Goal: Check status: Check status

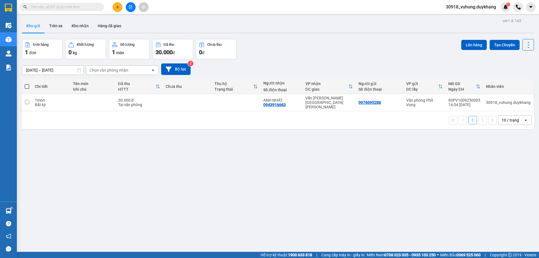
type input "0385386378"
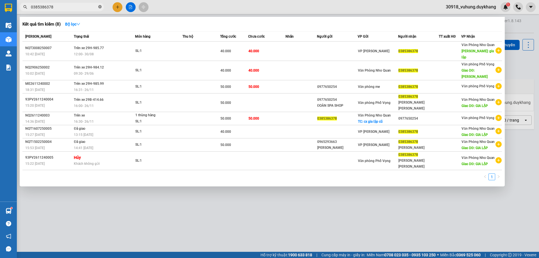
click at [98, 7] on icon "close-circle" at bounding box center [99, 6] width 3 height 3
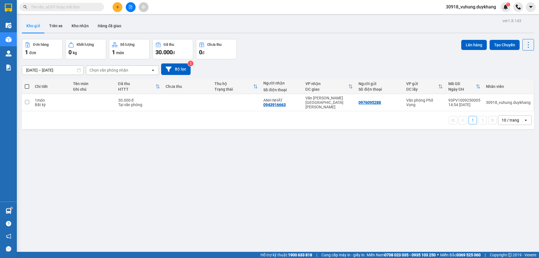
click at [83, 5] on input "text" at bounding box center [64, 7] width 66 height 6
click at [80, 8] on input "text" at bounding box center [64, 7] width 66 height 6
drag, startPoint x: 100, startPoint y: 6, endPoint x: 73, endPoint y: 3, distance: 27.4
click at [88, 4] on span at bounding box center [62, 7] width 84 height 8
click at [72, 2] on div "Kết quả [PERSON_NAME] ( 8 ) Bộ lọc Mã ĐH Trạng thái Món hàng Thu hộ Tổng [PERSO…" at bounding box center [54, 7] width 109 height 10
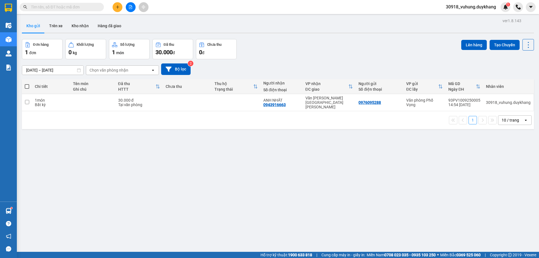
click at [74, 8] on input "text" at bounding box center [64, 7] width 66 height 6
click at [67, 5] on input "text" at bounding box center [64, 7] width 66 height 6
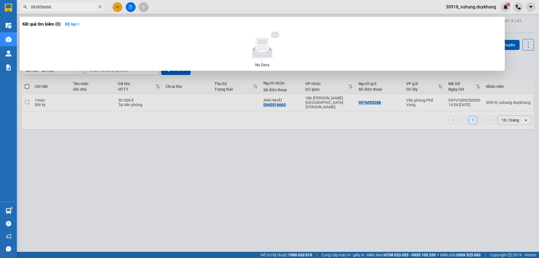
type input "0938566682"
drag, startPoint x: 80, startPoint y: 6, endPoint x: 30, endPoint y: 10, distance: 49.8
click at [30, 10] on span "0938566682" at bounding box center [62, 7] width 84 height 8
click at [39, 9] on input "09629529" at bounding box center [64, 7] width 66 height 6
click at [41, 6] on input "09629529" at bounding box center [64, 7] width 66 height 6
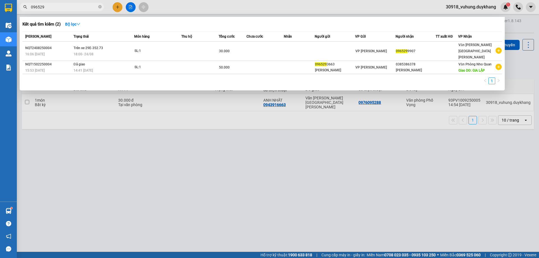
click at [45, 6] on input "096529" at bounding box center [64, 7] width 66 height 6
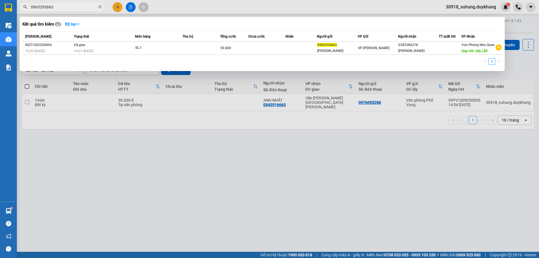
type input "0965293663"
click at [99, 8] on icon "close-circle" at bounding box center [99, 6] width 3 height 3
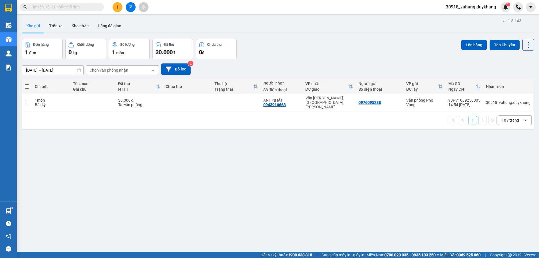
click at [88, 8] on input "text" at bounding box center [64, 7] width 66 height 6
paste input "0385386378"
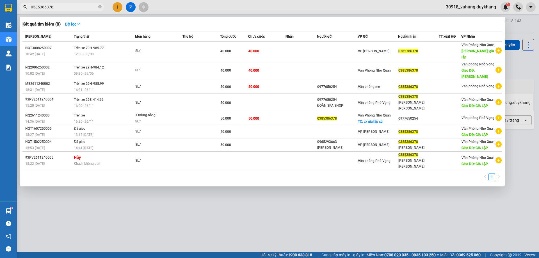
type input "0385386378"
